Goal: Task Accomplishment & Management: Complete application form

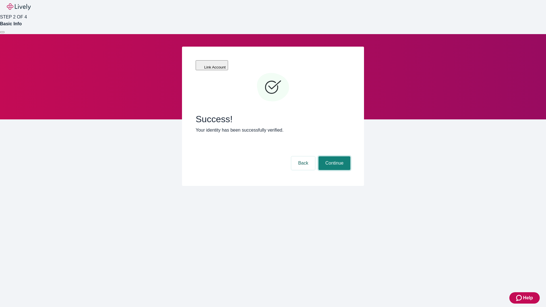
click at [333, 156] on button "Continue" at bounding box center [334, 163] width 32 height 14
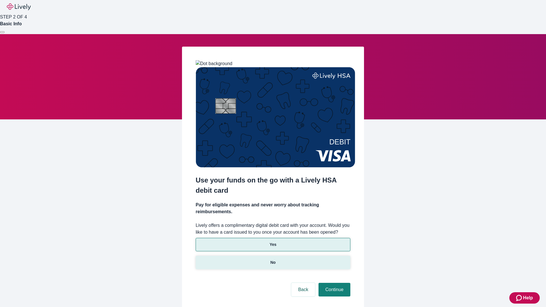
click at [273, 260] on p "No" at bounding box center [272, 263] width 5 height 6
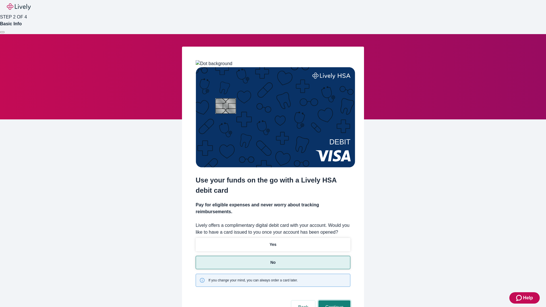
click at [333, 300] on button "Continue" at bounding box center [334, 307] width 32 height 14
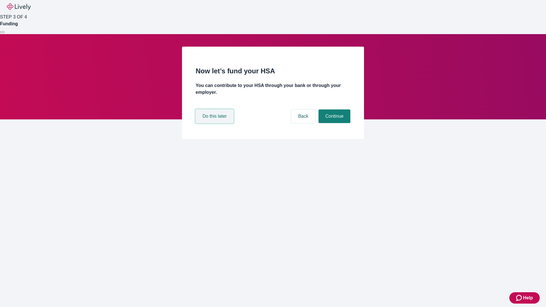
click at [215, 123] on button "Do this later" at bounding box center [215, 116] width 38 height 14
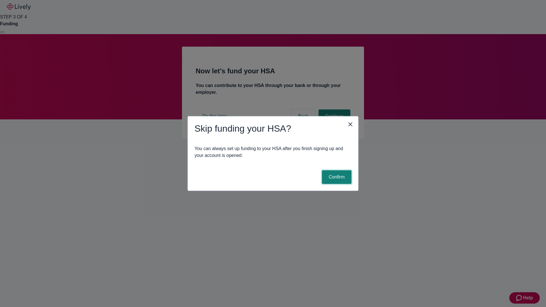
click at [336, 177] on button "Confirm" at bounding box center [337, 177] width 30 height 14
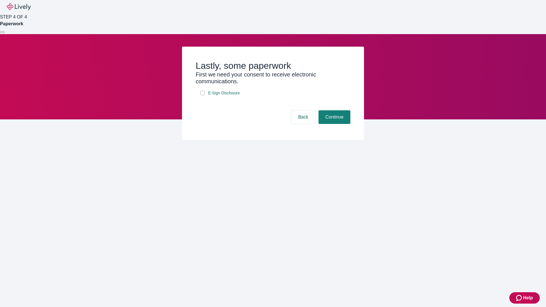
click at [202, 95] on input "E-Sign Disclosure" at bounding box center [202, 93] width 5 height 5
checkbox input "true"
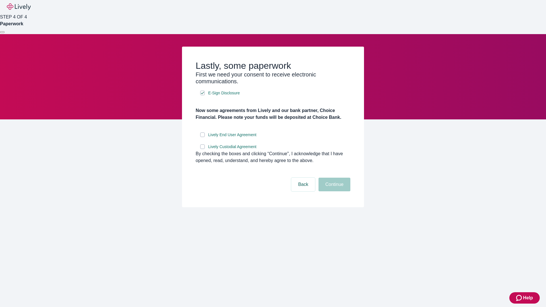
click at [202, 137] on input "Lively End User Agreement" at bounding box center [202, 134] width 5 height 5
checkbox input "true"
click at [202, 149] on input "Lively Custodial Agreement" at bounding box center [202, 146] width 5 height 5
checkbox input "true"
click at [333, 191] on button "Continue" at bounding box center [334, 185] width 32 height 14
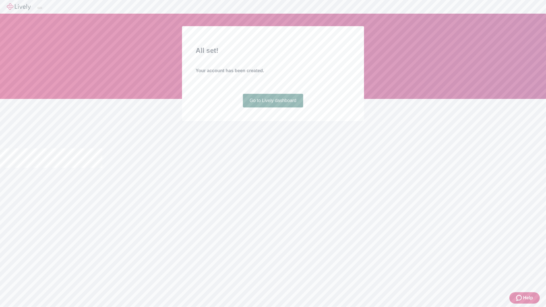
click at [273, 107] on link "Go to Lively dashboard" at bounding box center [273, 101] width 61 height 14
